Goal: Task Accomplishment & Management: Use online tool/utility

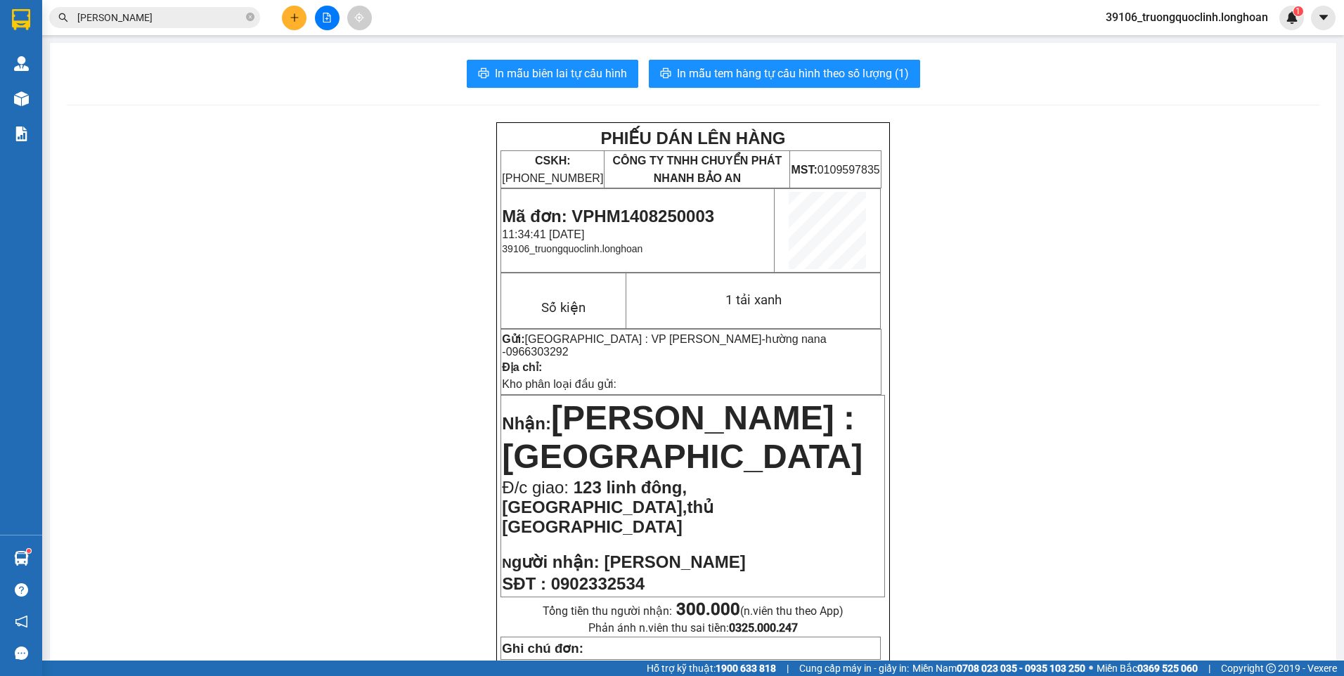
scroll to position [562, 0]
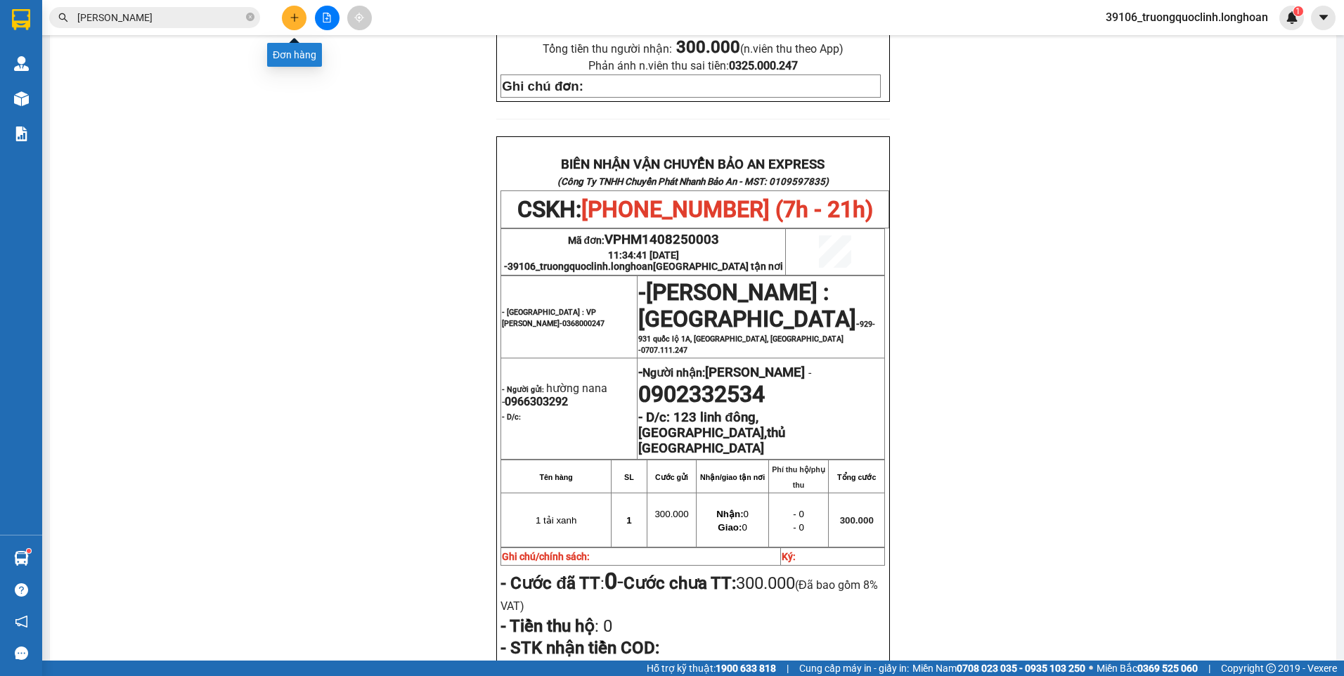
click at [299, 13] on button at bounding box center [294, 18] width 25 height 25
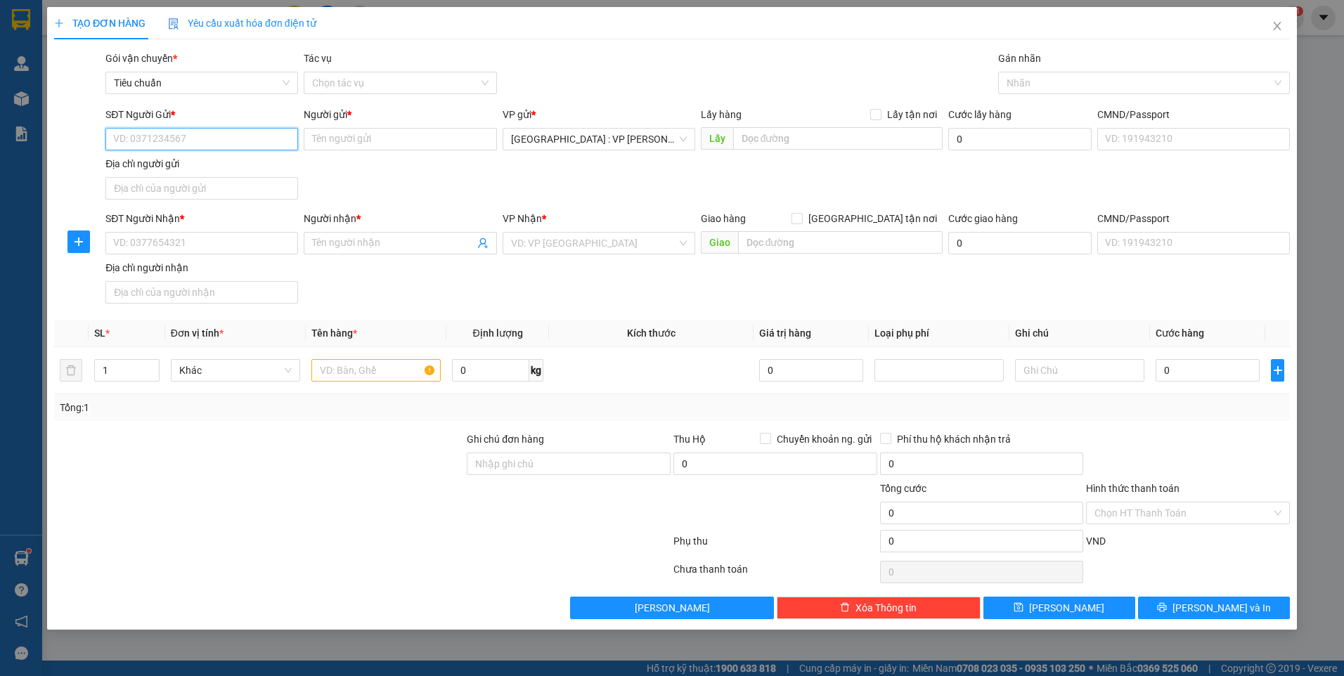
click at [242, 141] on input "SĐT Người Gửi *" at bounding box center [201, 139] width 193 height 22
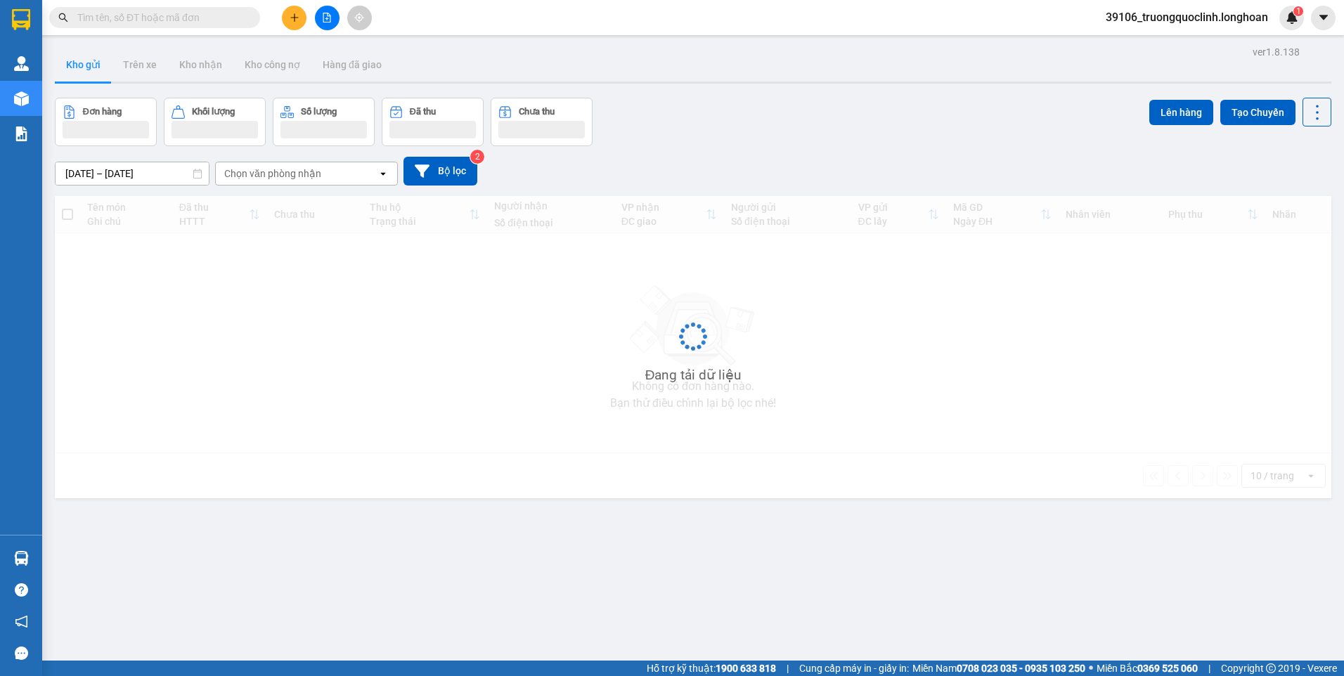
click at [240, 20] on input "text" at bounding box center [160, 17] width 166 height 15
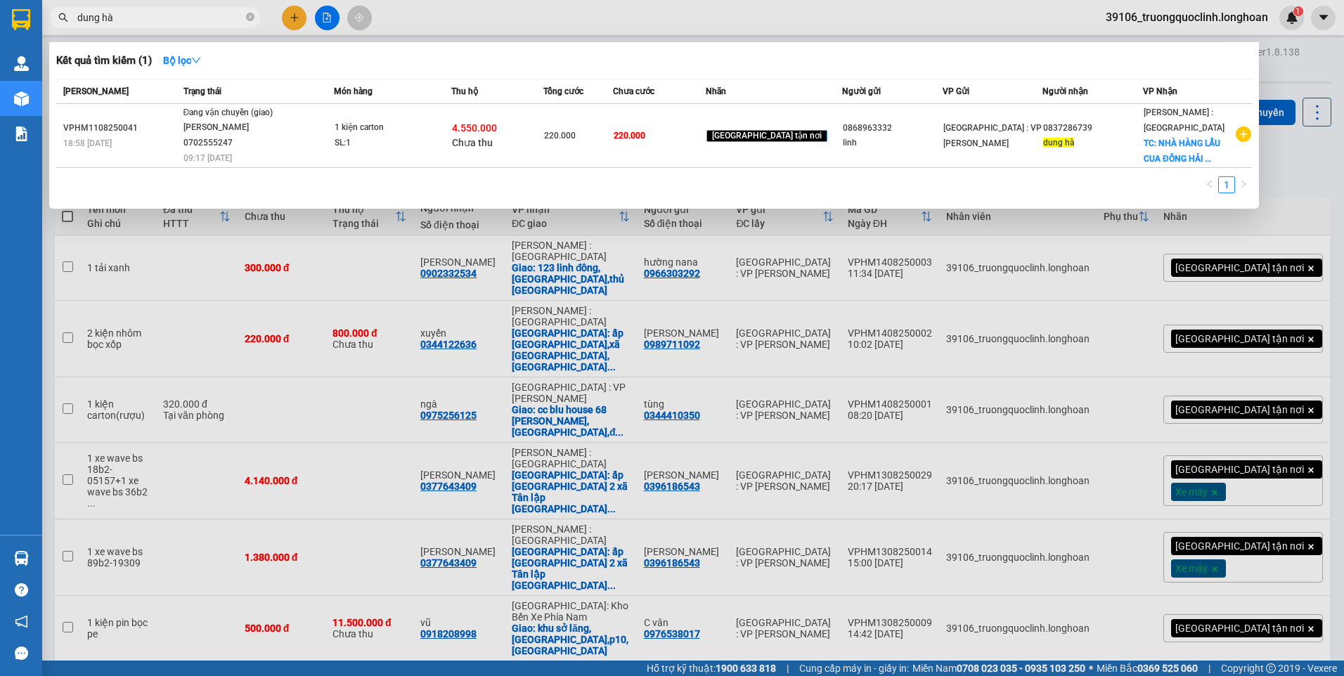
type input "dung hà"
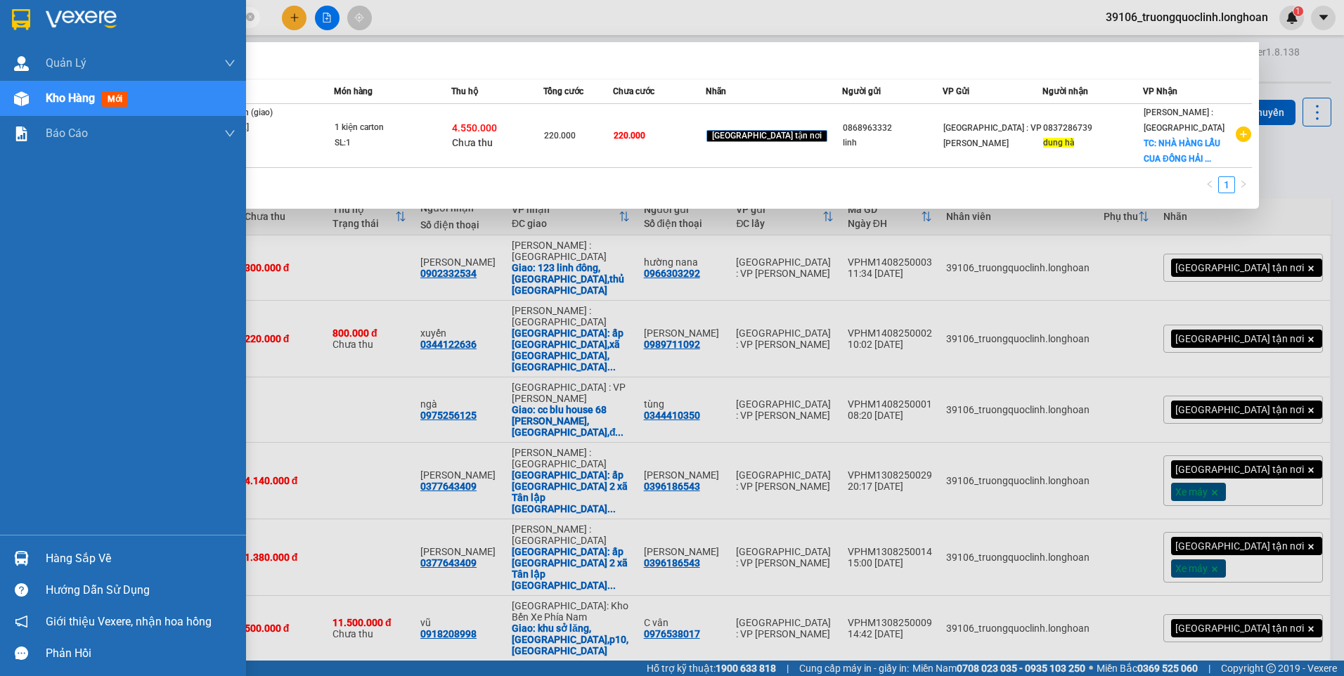
drag, startPoint x: 21, startPoint y: 32, endPoint x: 730, endPoint y: 385, distance: 791.6
click at [21, 32] on div at bounding box center [123, 23] width 246 height 46
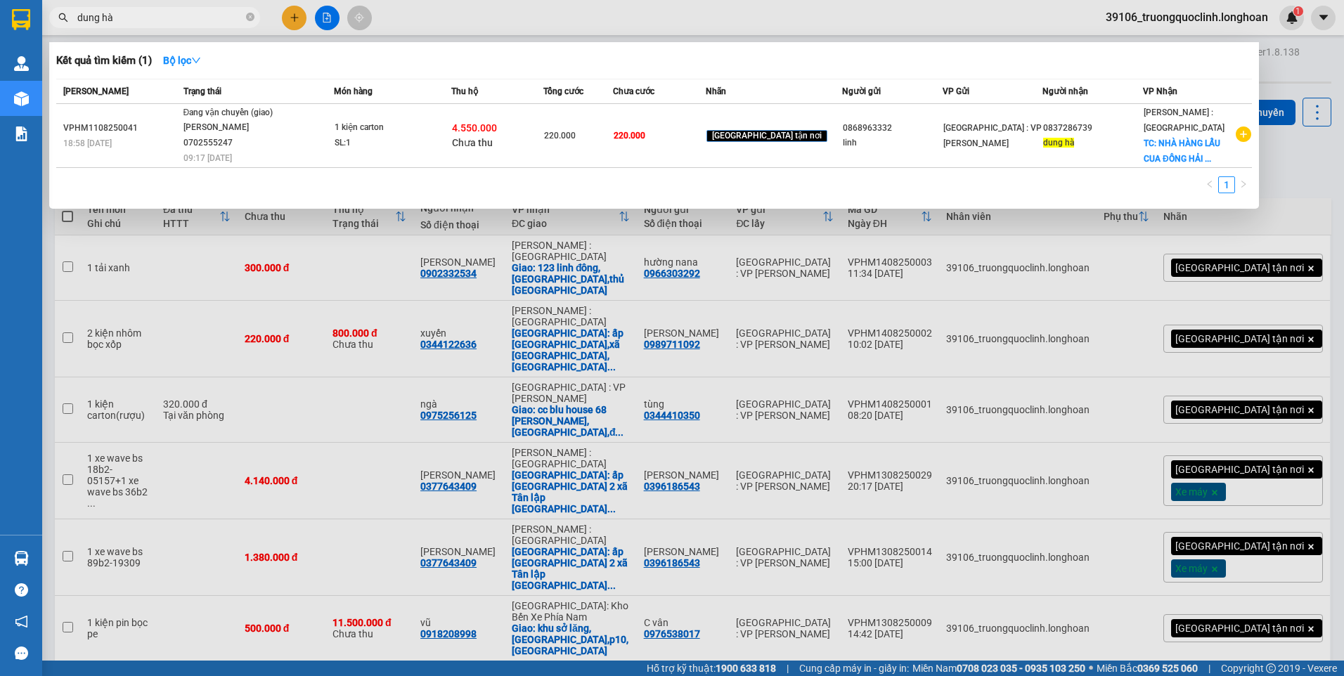
click at [1308, 169] on div at bounding box center [672, 338] width 1344 height 676
